Goal: Check status: Check status

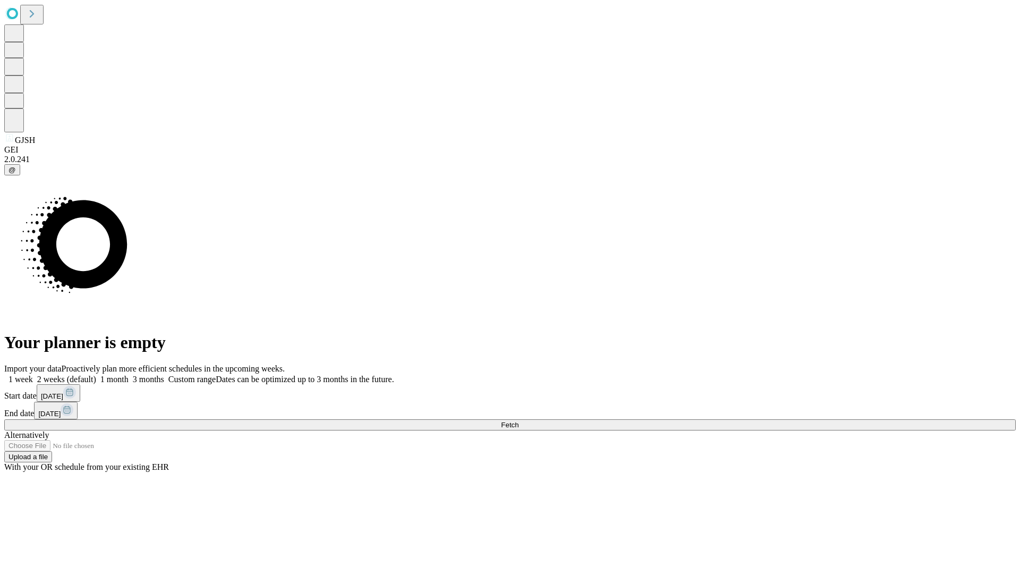
click at [518, 421] on span "Fetch" at bounding box center [510, 425] width 18 height 8
